Goal: Transaction & Acquisition: Download file/media

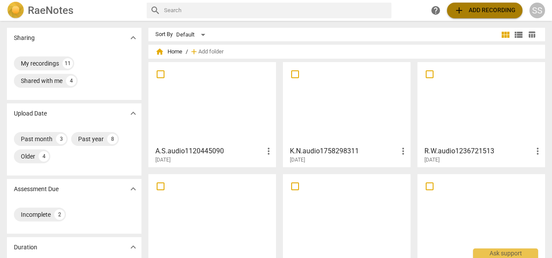
click at [498, 4] on button "add Add recording" at bounding box center [484, 11] width 75 height 16
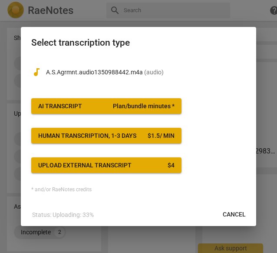
click at [124, 105] on span "Plan/bundle minutes *" at bounding box center [144, 106] width 62 height 9
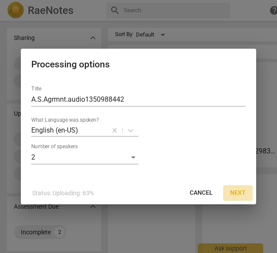
click at [239, 193] on span "Next" at bounding box center [238, 192] width 16 height 9
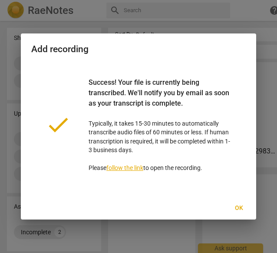
click at [129, 169] on link "follow the link" at bounding box center [124, 167] width 37 height 7
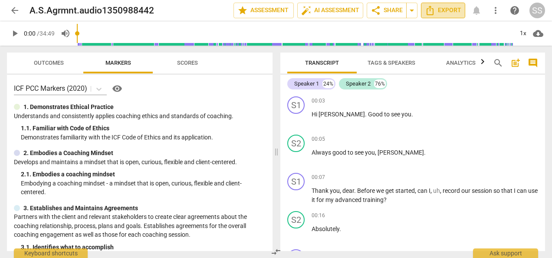
click at [448, 7] on span "Export" at bounding box center [443, 10] width 36 height 10
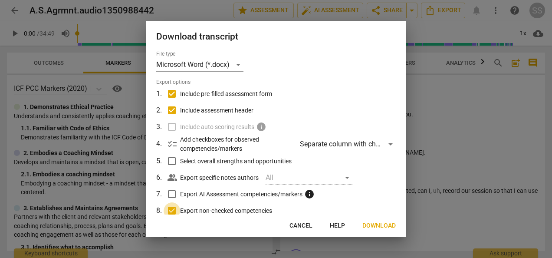
click at [174, 209] on input "Export non-checked competencies" at bounding box center [172, 210] width 16 height 16
checkbox input "false"
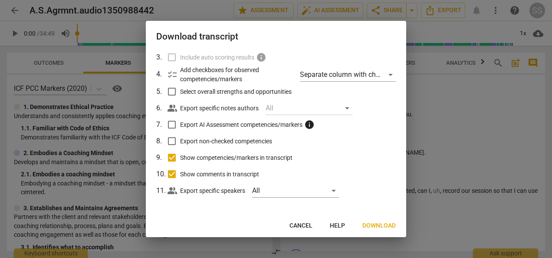
scroll to position [71, 0]
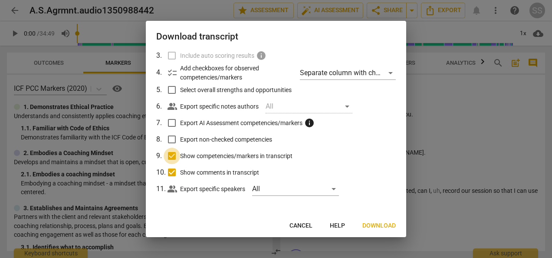
click at [174, 154] on input "Show competencies/markers in transcript" at bounding box center [172, 156] width 16 height 16
checkbox input "false"
click at [172, 172] on input "Show comments in transcript" at bounding box center [172, 172] width 16 height 16
checkbox input "false"
click at [380, 227] on span "Download" at bounding box center [378, 225] width 33 height 9
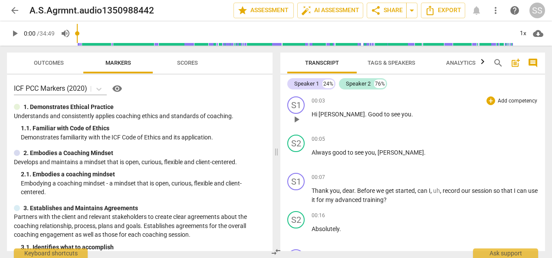
click at [473, 99] on div "00:03 + Add competency keyboard_arrow_right" at bounding box center [425, 100] width 226 height 9
